Goal: Task Accomplishment & Management: Manage account settings

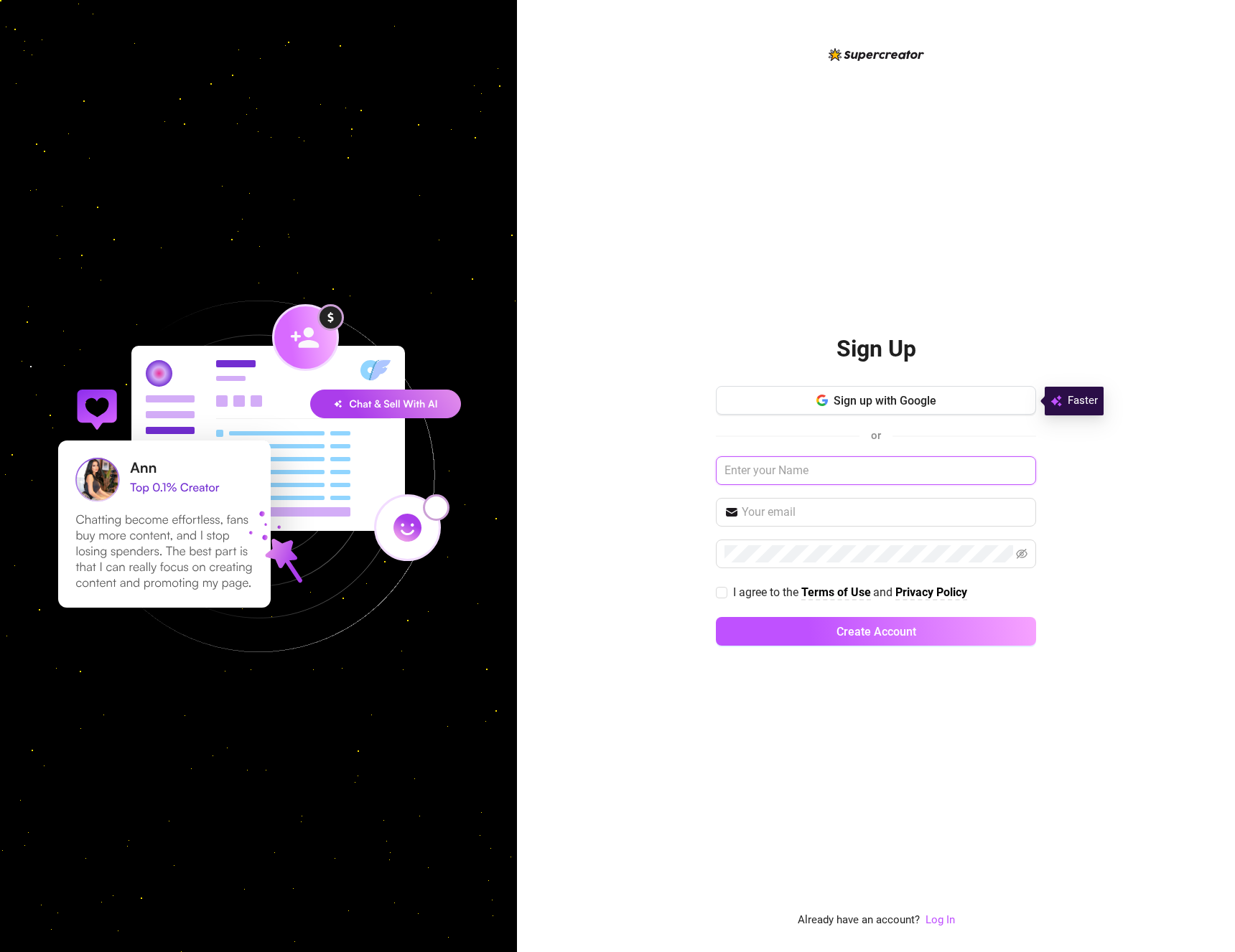
click at [817, 475] on input "text" at bounding box center [875, 471] width 320 height 29
click at [836, 468] on input "text" at bounding box center [875, 471] width 320 height 29
click at [814, 504] on input "text" at bounding box center [885, 512] width 286 height 17
click at [942, 922] on link "Log In" at bounding box center [940, 920] width 29 height 13
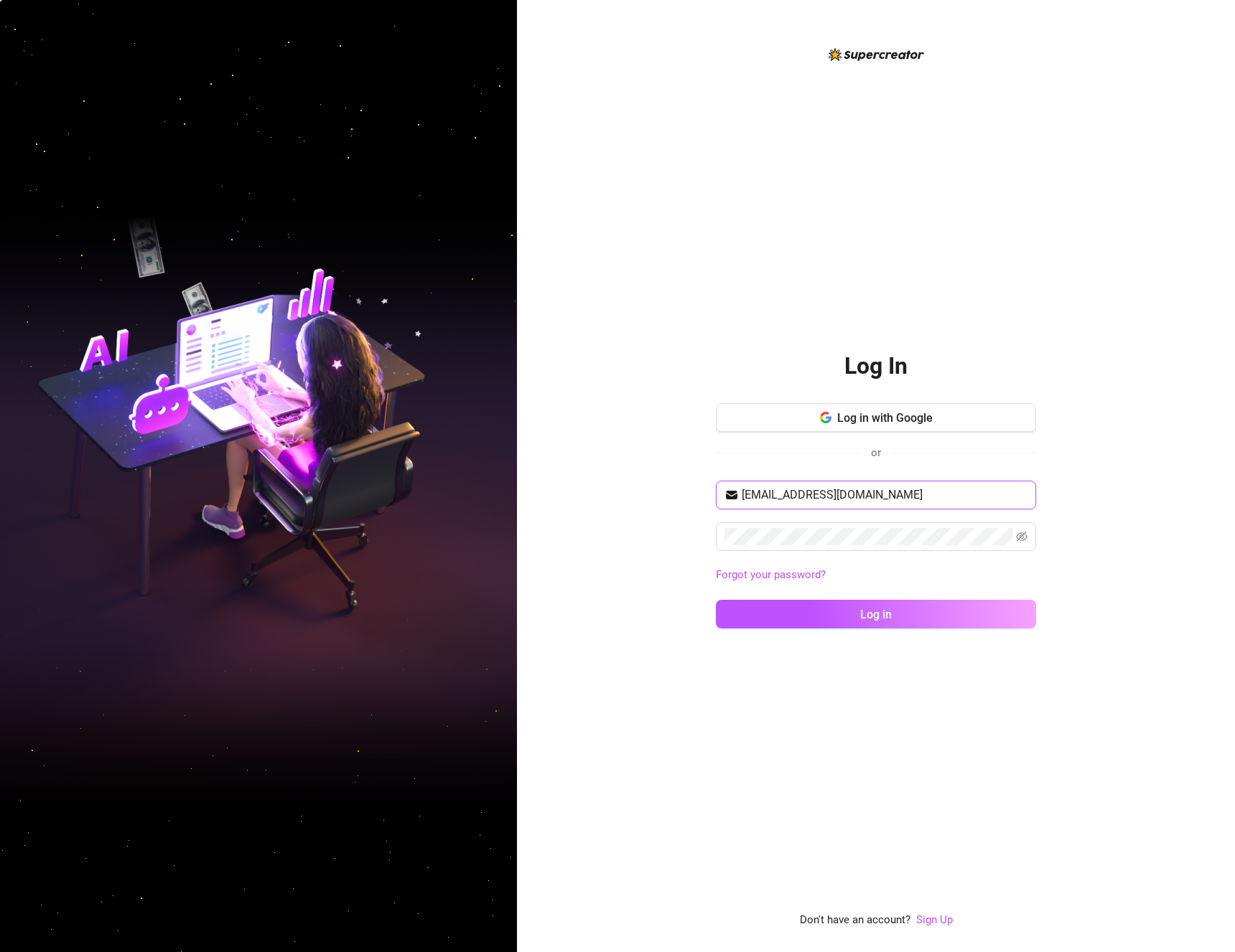
type input "me@madleinessecret.com"
click at [774, 527] on span at bounding box center [875, 537] width 320 height 29
click at [907, 602] on button "Log in" at bounding box center [875, 615] width 320 height 29
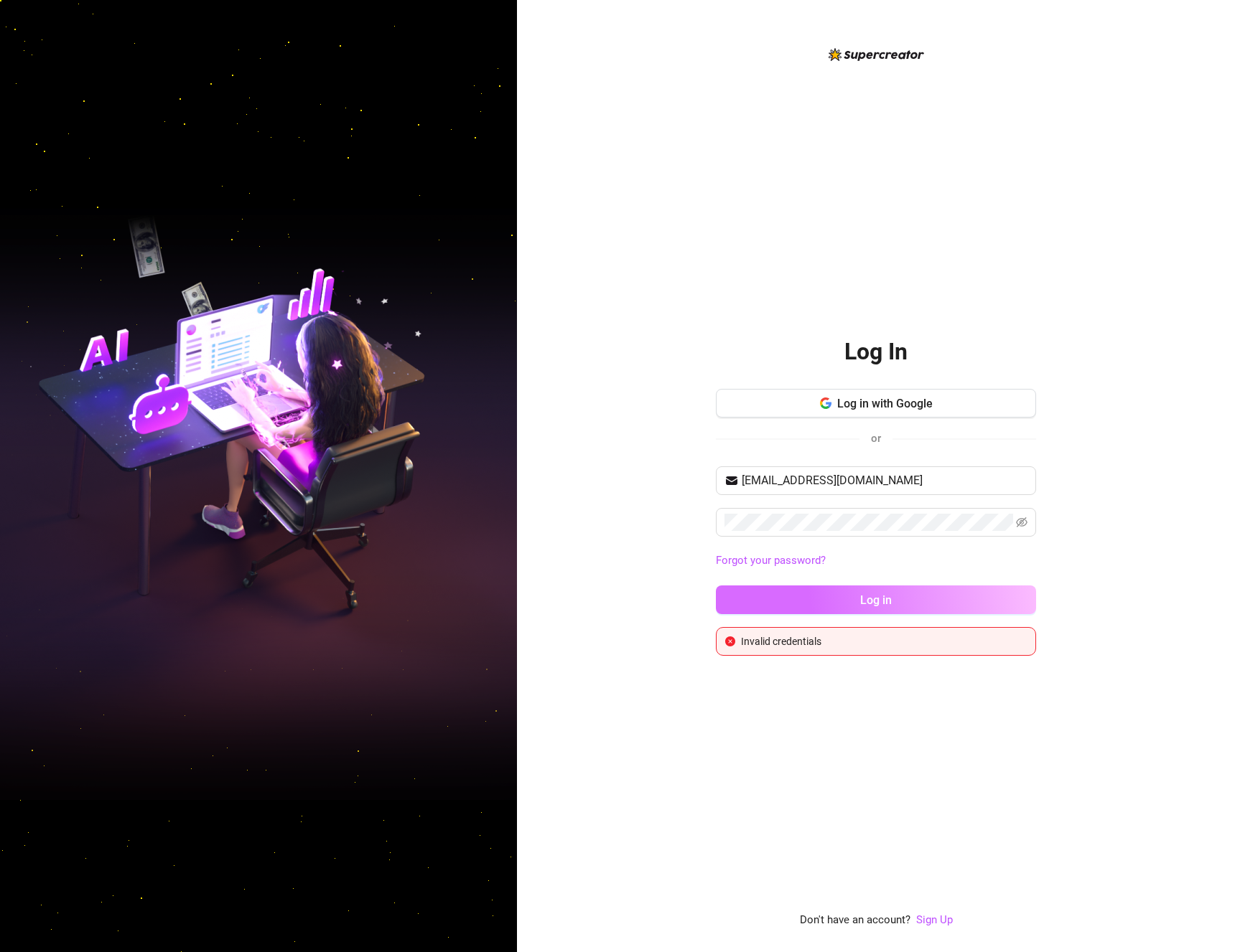
click at [851, 610] on button "Log in" at bounding box center [875, 600] width 320 height 29
click at [846, 604] on button "Log in" at bounding box center [875, 600] width 320 height 29
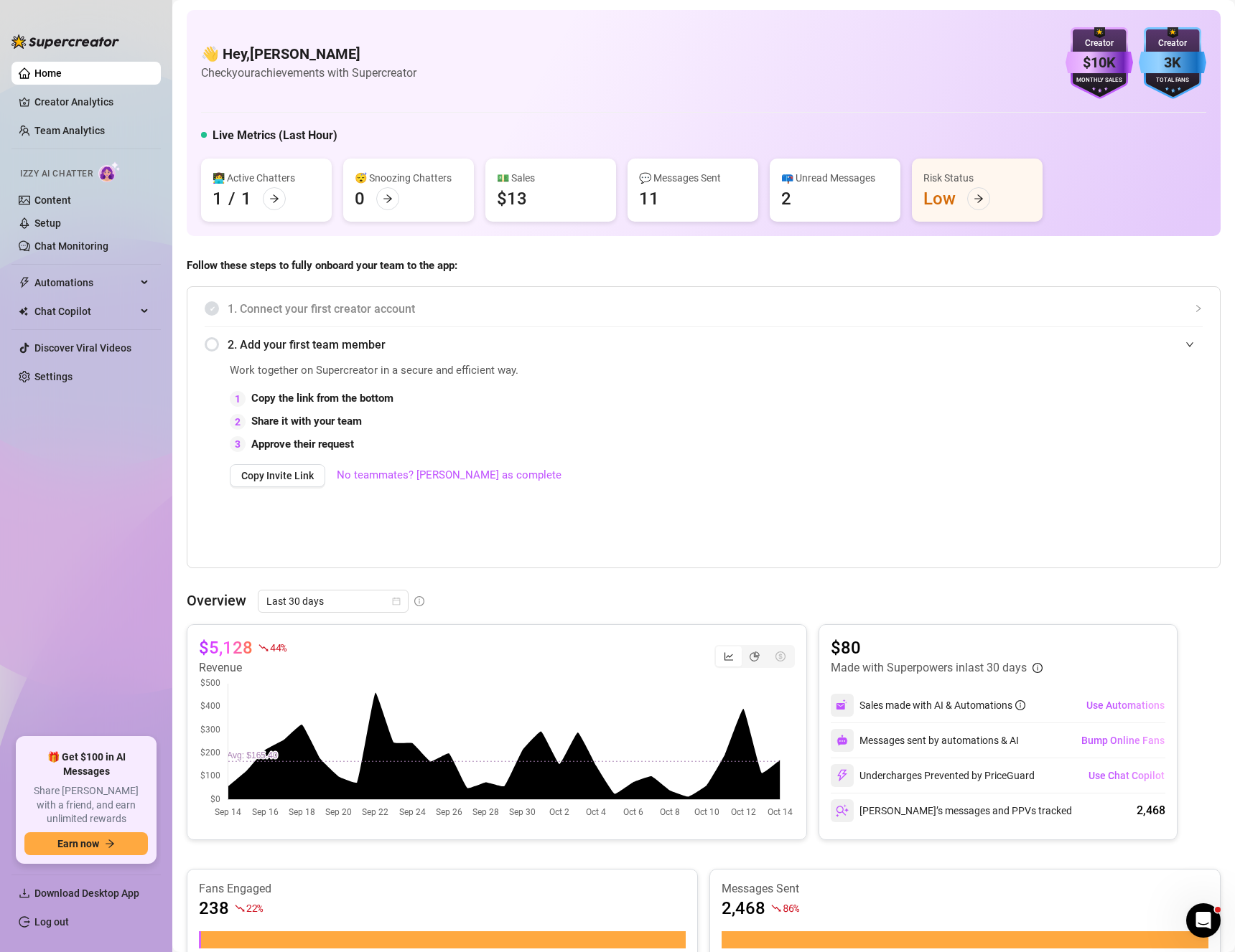
drag, startPoint x: 658, startPoint y: 368, endPoint x: 477, endPoint y: 380, distance: 181.4
click at [658, 368] on span "Work together on Supercreator in a secure and efficient way." at bounding box center [554, 371] width 650 height 17
click at [66, 381] on link "Settings" at bounding box center [54, 376] width 38 height 12
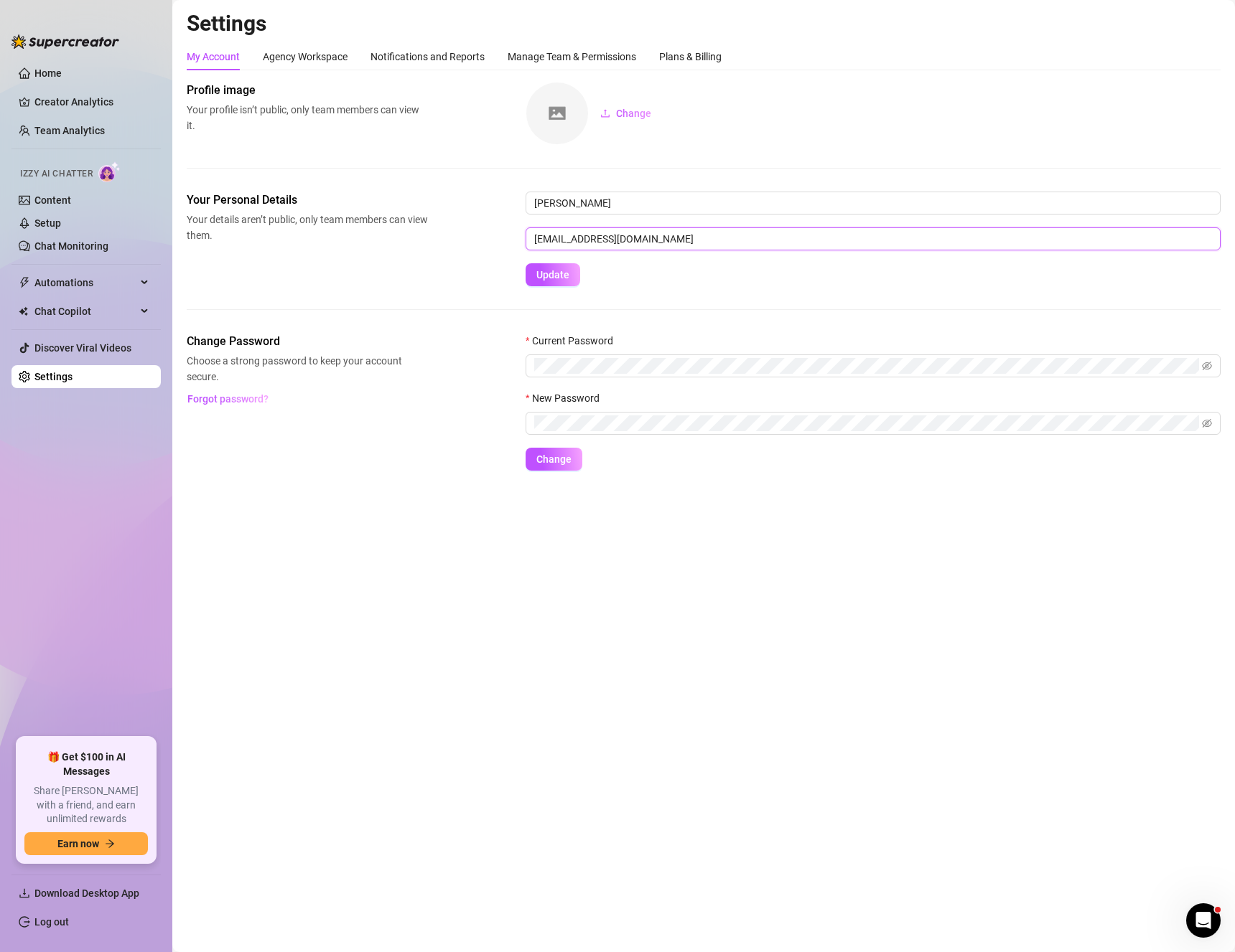
click at [633, 240] on input "me@madleinessecret.com" at bounding box center [873, 239] width 695 height 23
type input "supercreator@maskros.de"
click at [529, 274] on button "Update" at bounding box center [553, 274] width 55 height 23
drag, startPoint x: 444, startPoint y: 751, endPoint x: 356, endPoint y: 732, distance: 90.0
click at [445, 748] on main "Settings My Account Agency Workspace Notifications and Reports Manage Team & Pe…" at bounding box center [704, 476] width 1063 height 952
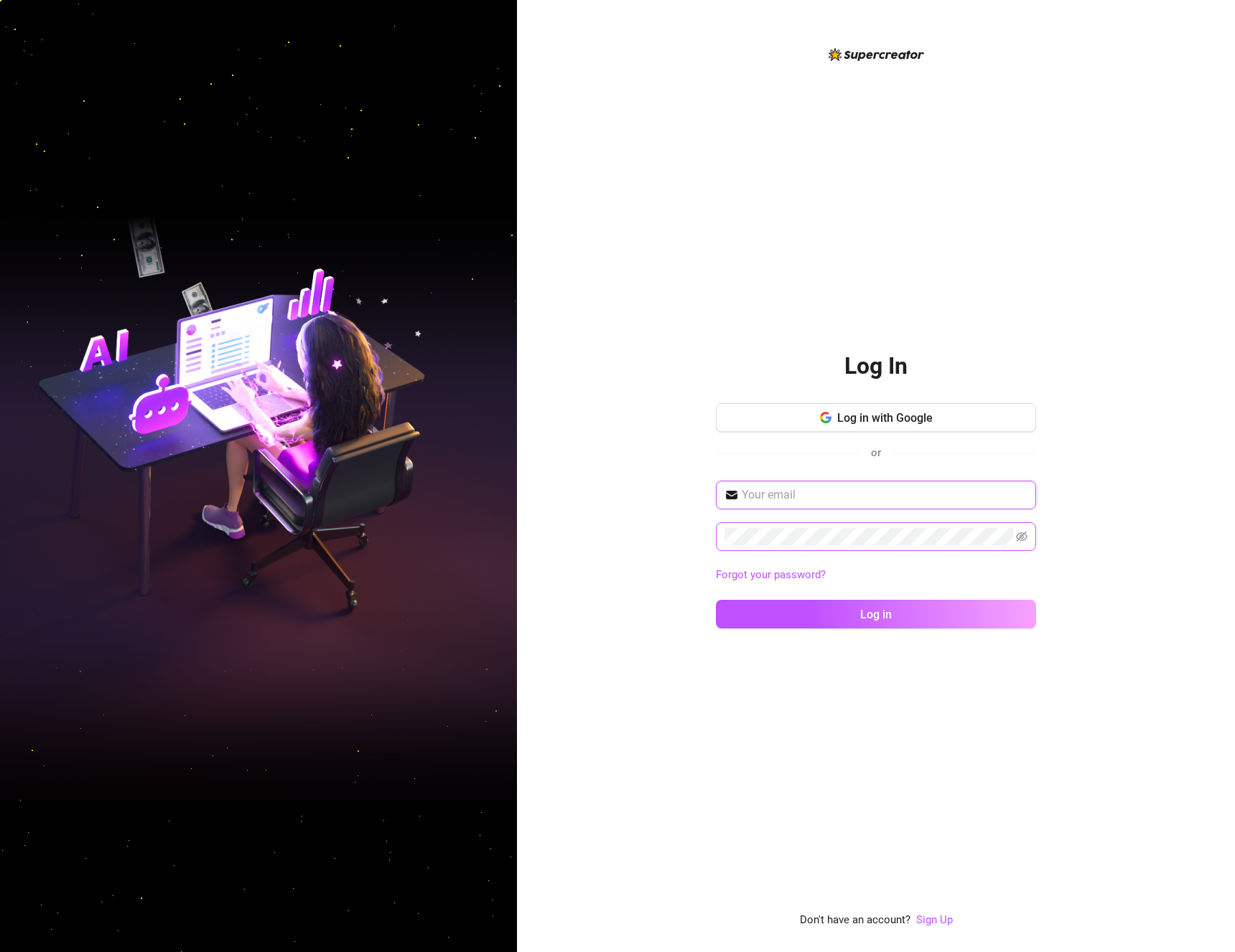
paste input "bAdmNTvmmywG7vYwe4mi"
type input "bAdmNTvmmywG7vYwe4mi"
paste input "bAdmNTvmmywG7vYwe4mi"
type input "bAdmNTvmmywG7vYwe4mi"
click at [828, 487] on input "text" at bounding box center [885, 494] width 286 height 17
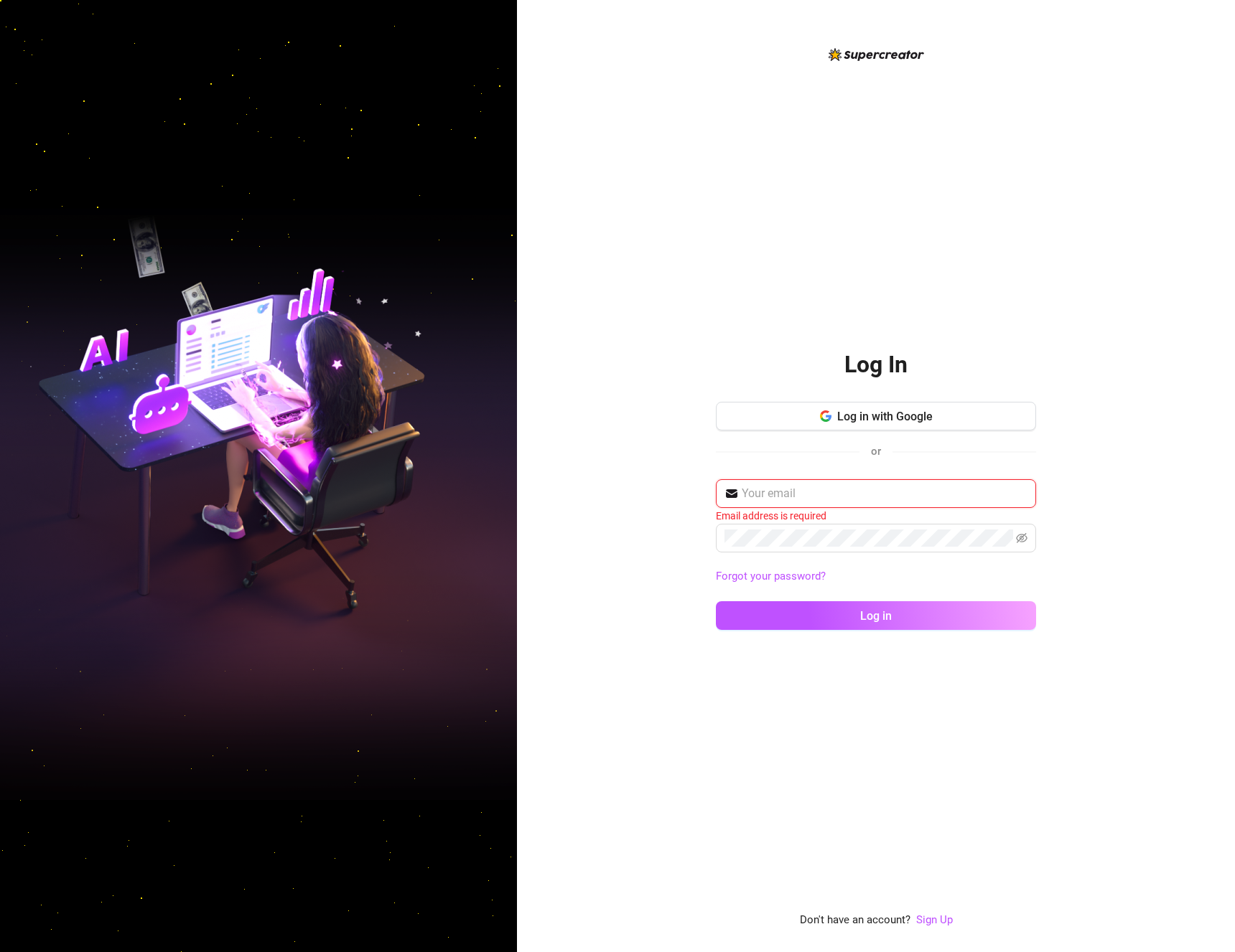
paste input "supercreator@maskros.de"
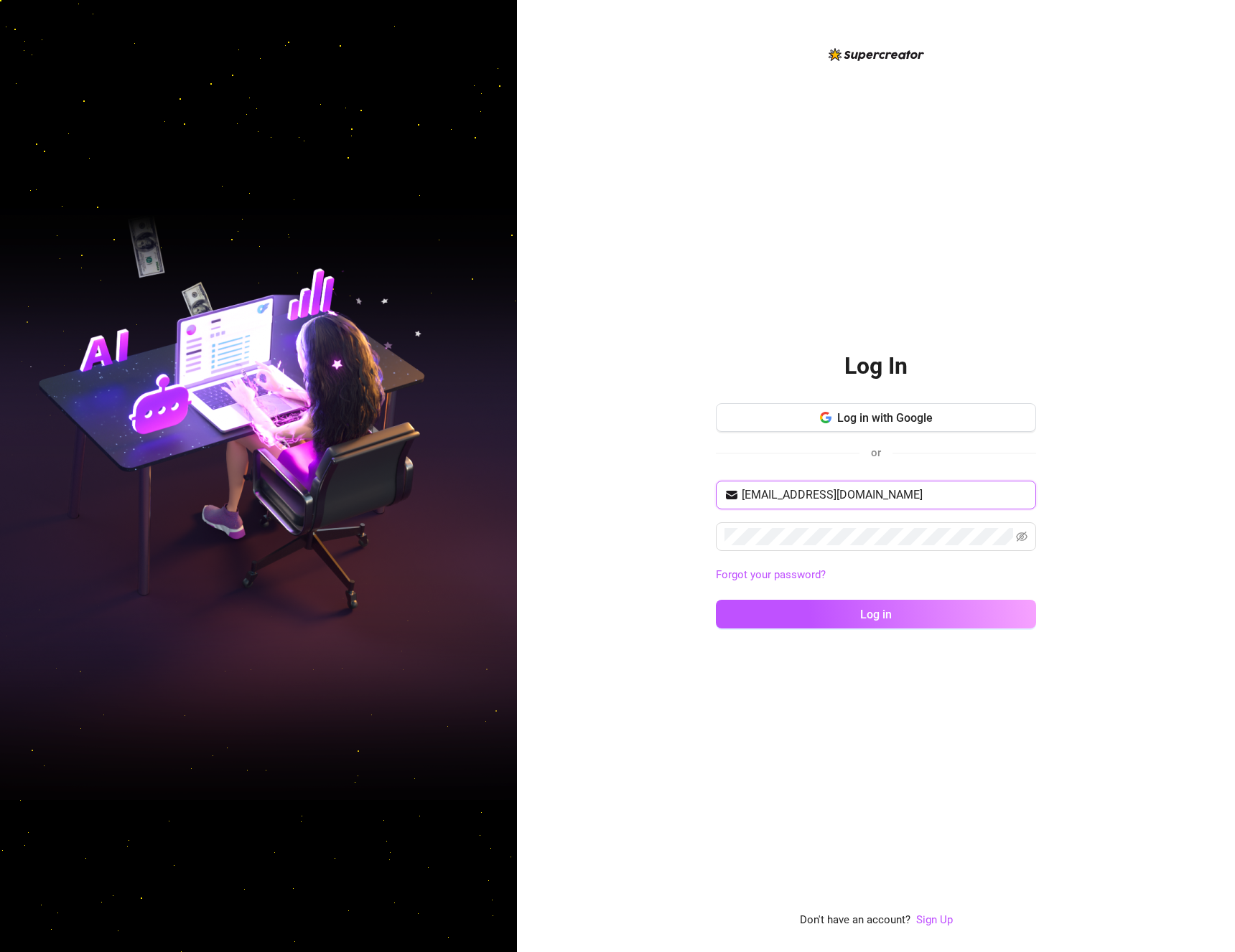
type input "supercreator@maskros.de"
click at [861, 636] on div "supercreator@maskros.de Forgot your password? Log in" at bounding box center [875, 561] width 320 height 160
click at [874, 620] on span "Log in" at bounding box center [876, 614] width 32 height 14
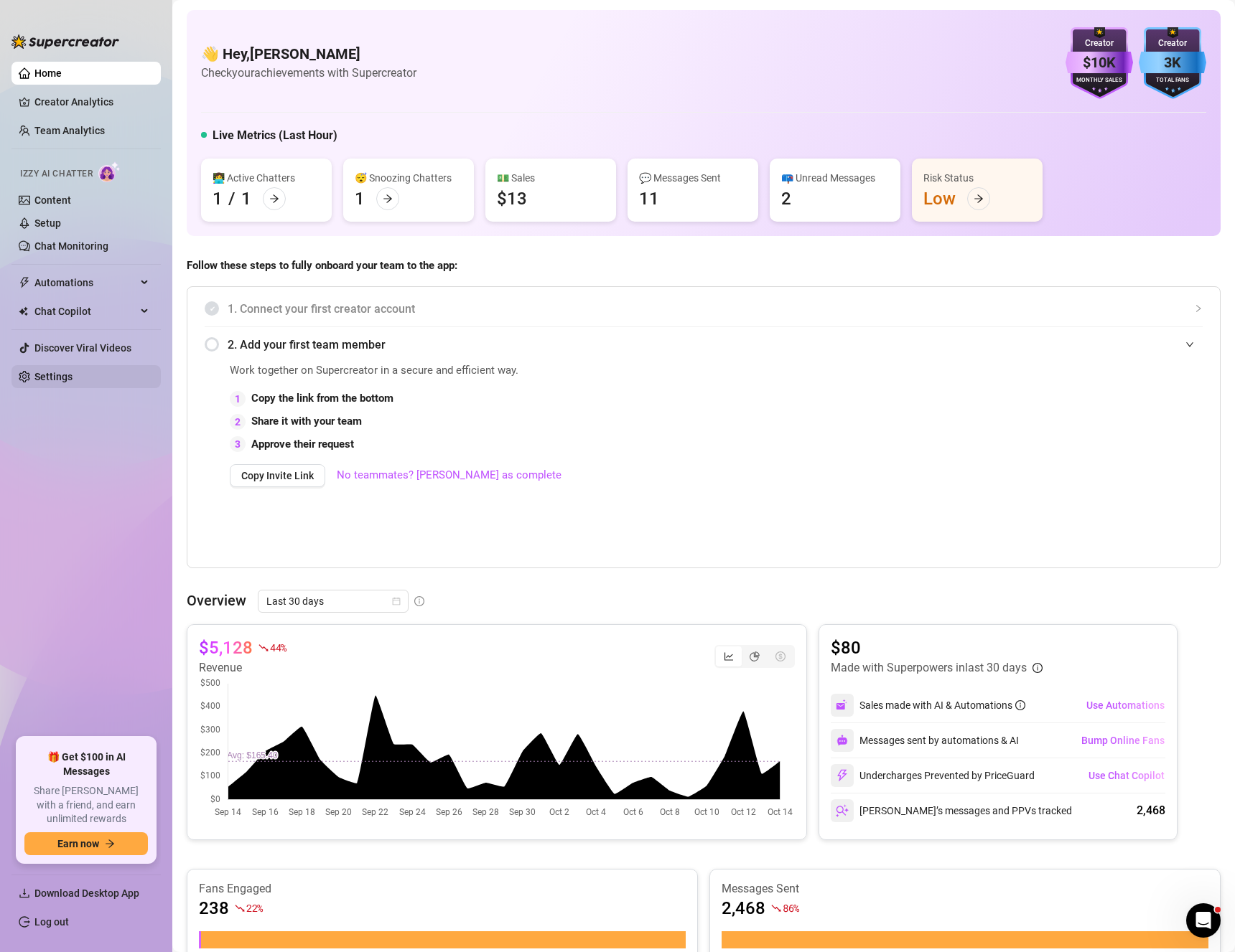
click at [73, 383] on link "Settings" at bounding box center [54, 376] width 38 height 12
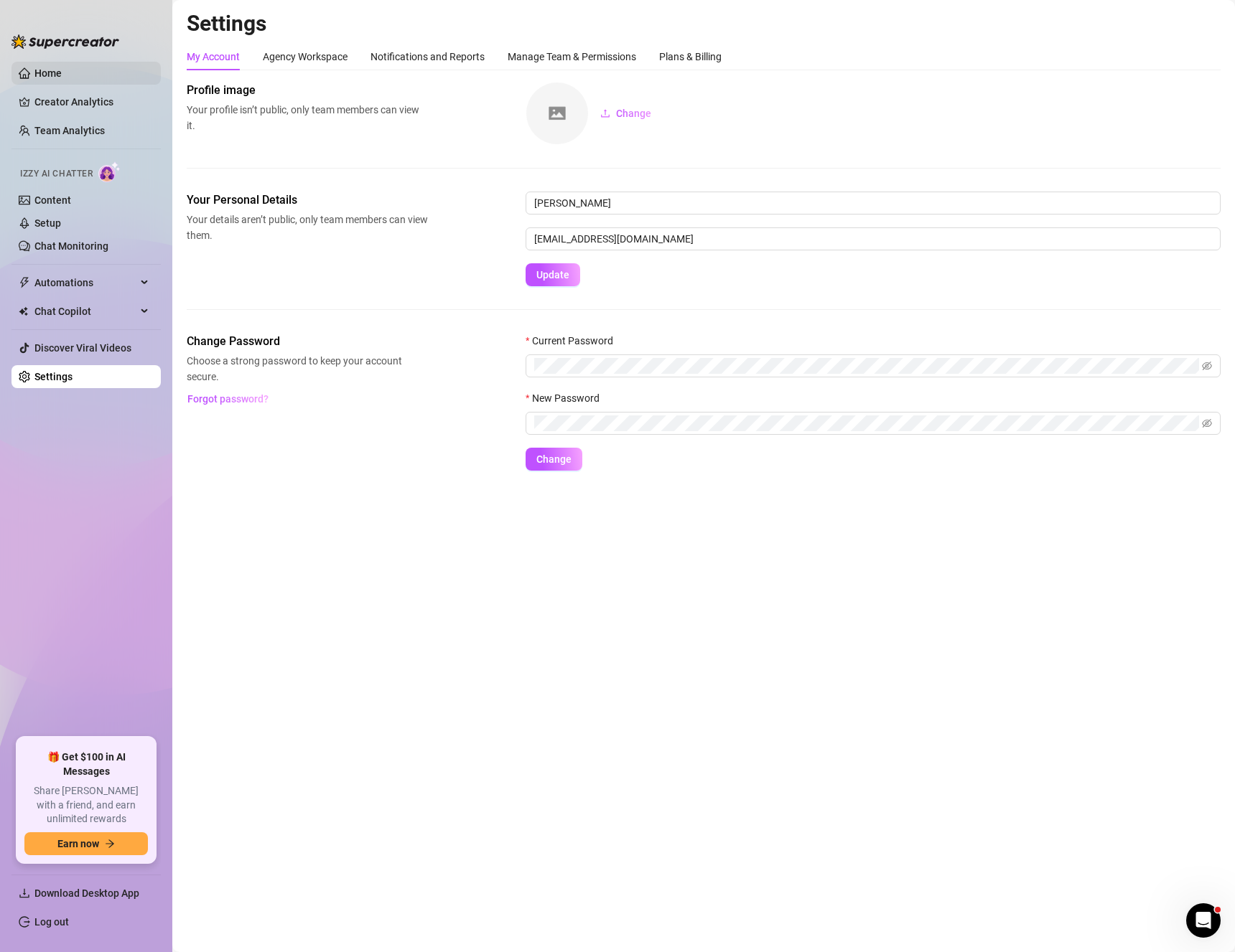
click at [58, 73] on link "Home" at bounding box center [48, 73] width 27 height 12
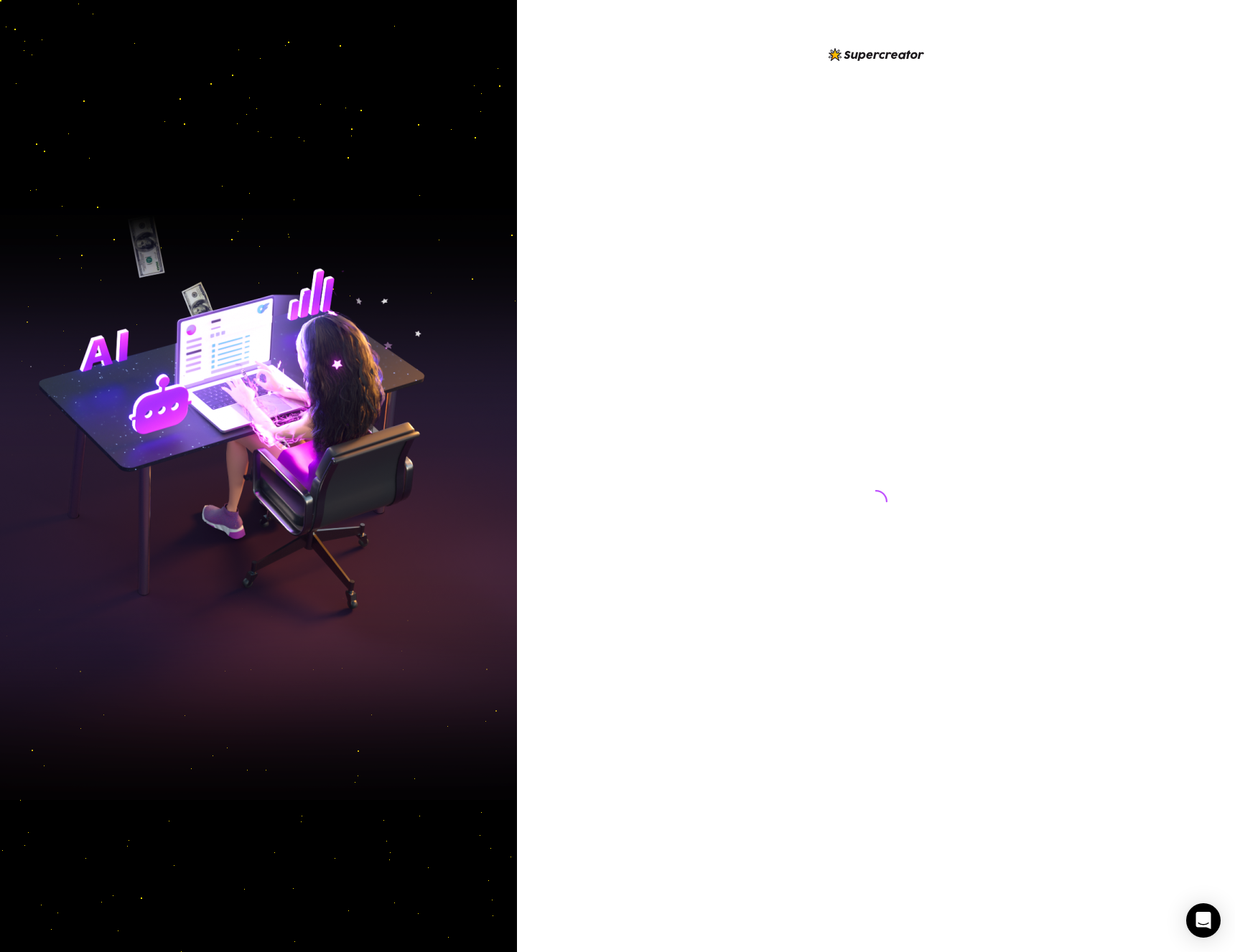
click at [977, 262] on div at bounding box center [875, 487] width 320 height 884
